Goal: Find specific page/section: Find specific page/section

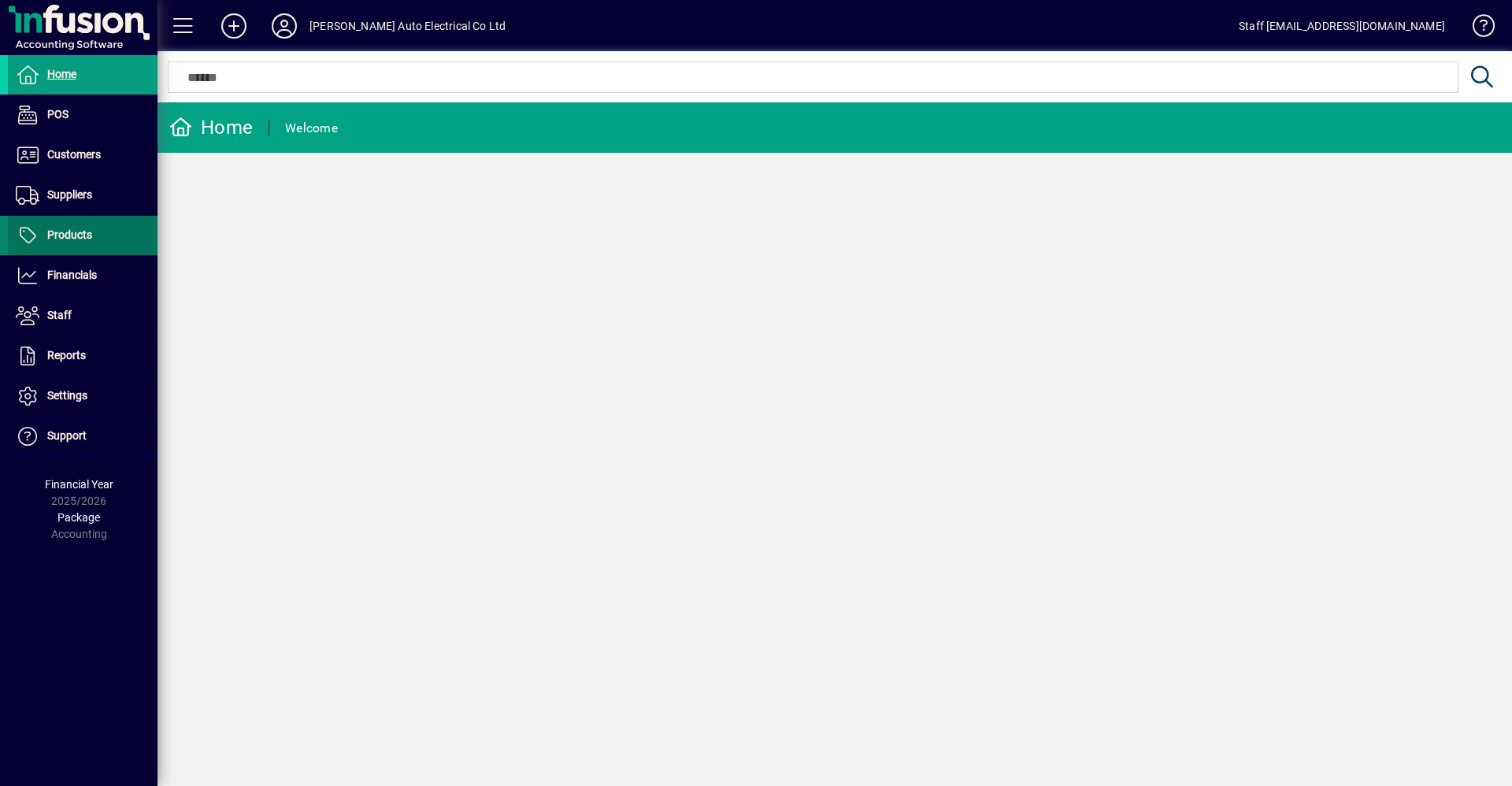
click at [106, 236] on span at bounding box center [83, 236] width 150 height 37
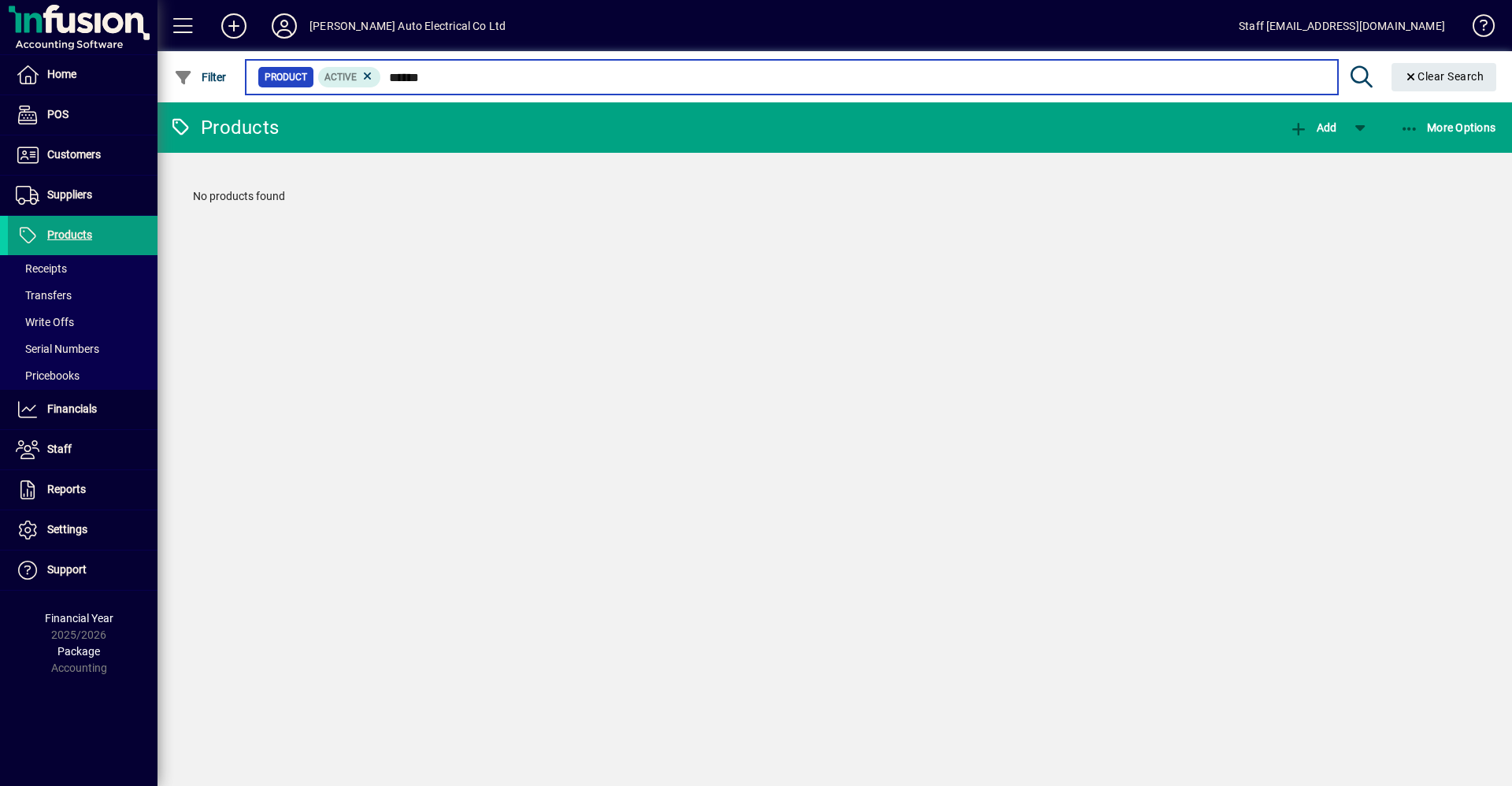
type input "******"
